Goal: Task Accomplishment & Management: Manage account settings

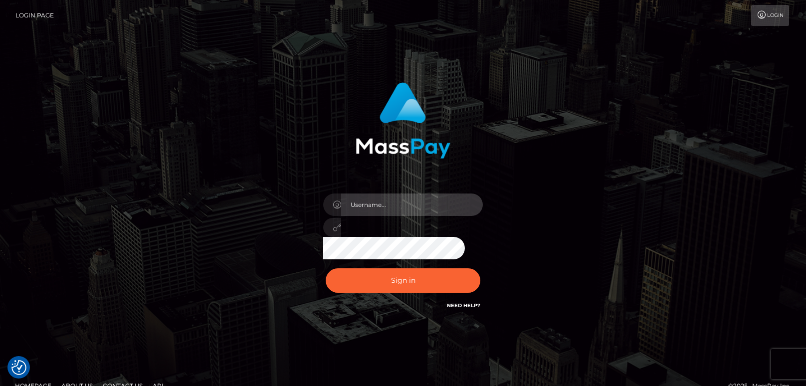
click at [378, 207] on input "text" at bounding box center [412, 204] width 142 height 22
type input "[EMAIL_ADDRESS][DOMAIN_NAME]"
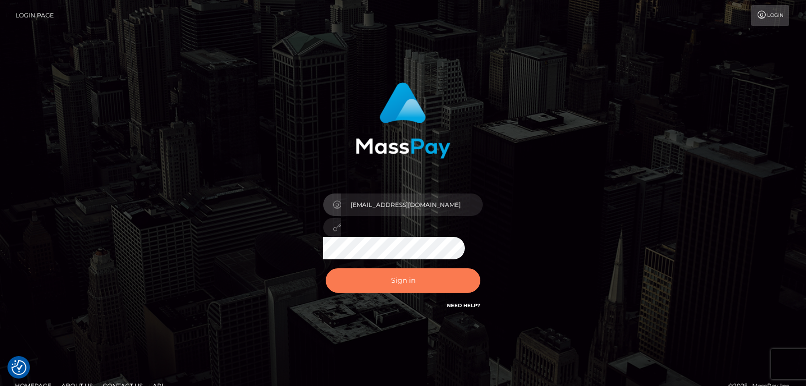
click at [401, 276] on button "Sign in" at bounding box center [403, 280] width 155 height 24
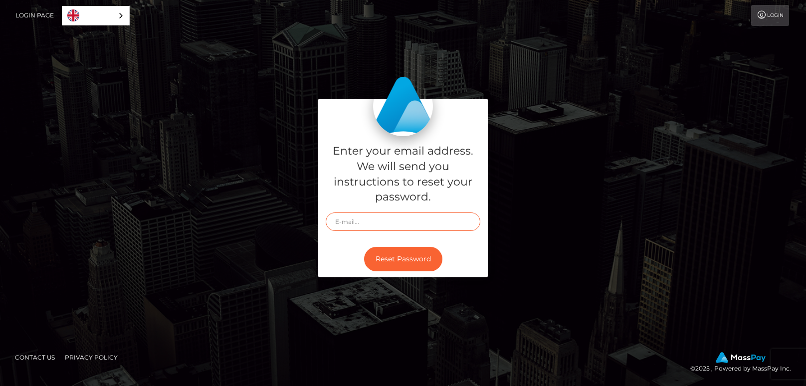
click at [367, 223] on input "text" at bounding box center [403, 221] width 155 height 18
type input "[EMAIL_ADDRESS][DOMAIN_NAME]"
click at [381, 245] on div "Reset Password" at bounding box center [403, 259] width 170 height 36
click at [383, 255] on button "Reset Password" at bounding box center [403, 259] width 78 height 24
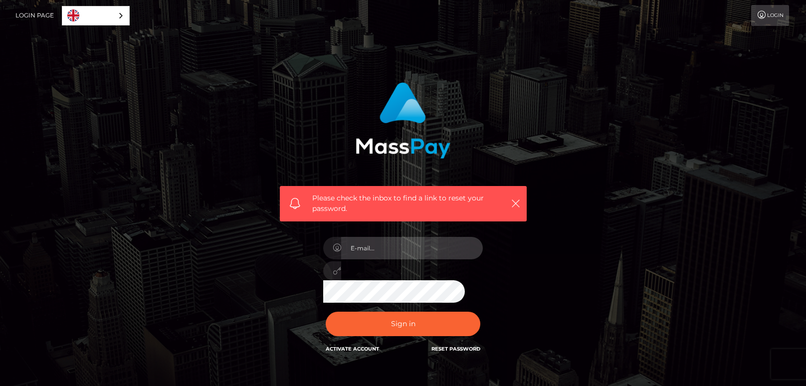
type input "[EMAIL_ADDRESS][DOMAIN_NAME]"
click at [326, 312] on button "Sign in" at bounding box center [403, 324] width 155 height 24
